Goal: Find specific page/section: Find specific page/section

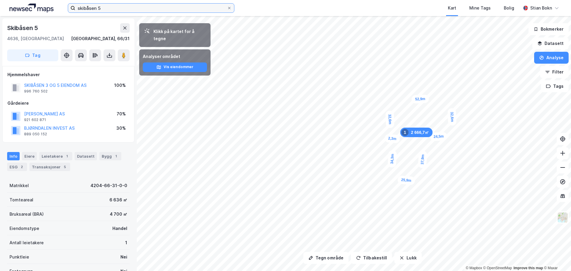
click at [139, 9] on input "skibåsen 5" at bounding box center [151, 8] width 152 height 9
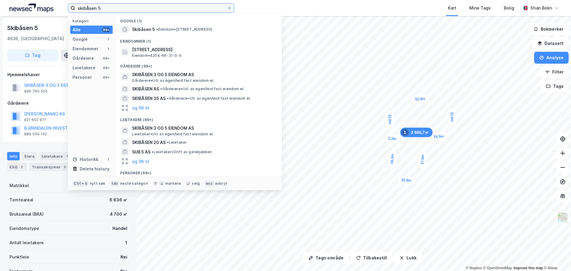
click at [139, 9] on input "skibåsen 5" at bounding box center [151, 8] width 152 height 9
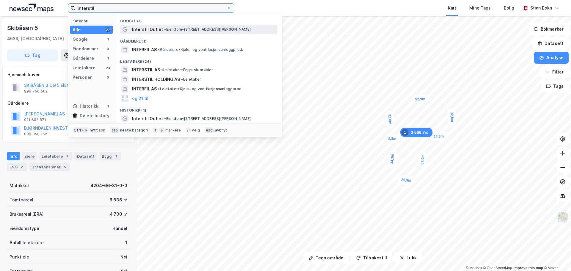
type input "interstil"
click at [196, 29] on span "• Eiendom • [STREET_ADDRESS][PERSON_NAME]" at bounding box center [207, 29] width 87 height 5
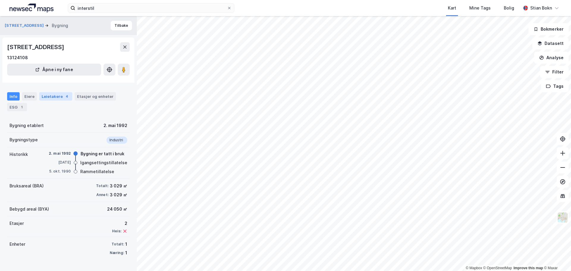
click at [52, 96] on div "Leietakere 4" at bounding box center [55, 96] width 33 height 8
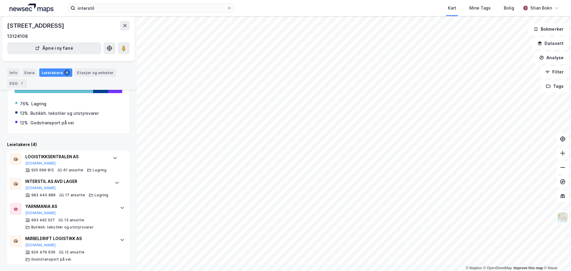
scroll to position [69, 0]
click at [118, 208] on div at bounding box center [123, 207] width 10 height 10
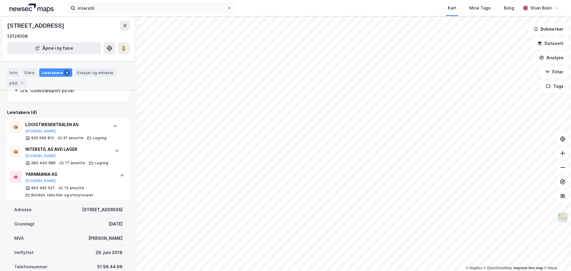
scroll to position [99, 0]
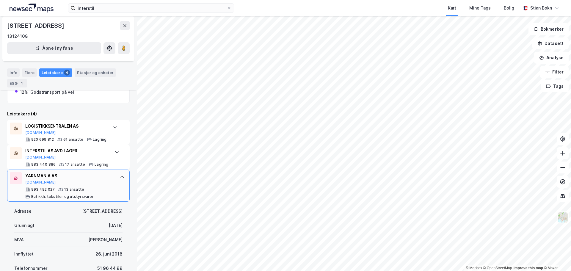
click at [121, 177] on icon at bounding box center [123, 177] width 4 height 2
